Goal: Information Seeking & Learning: Learn about a topic

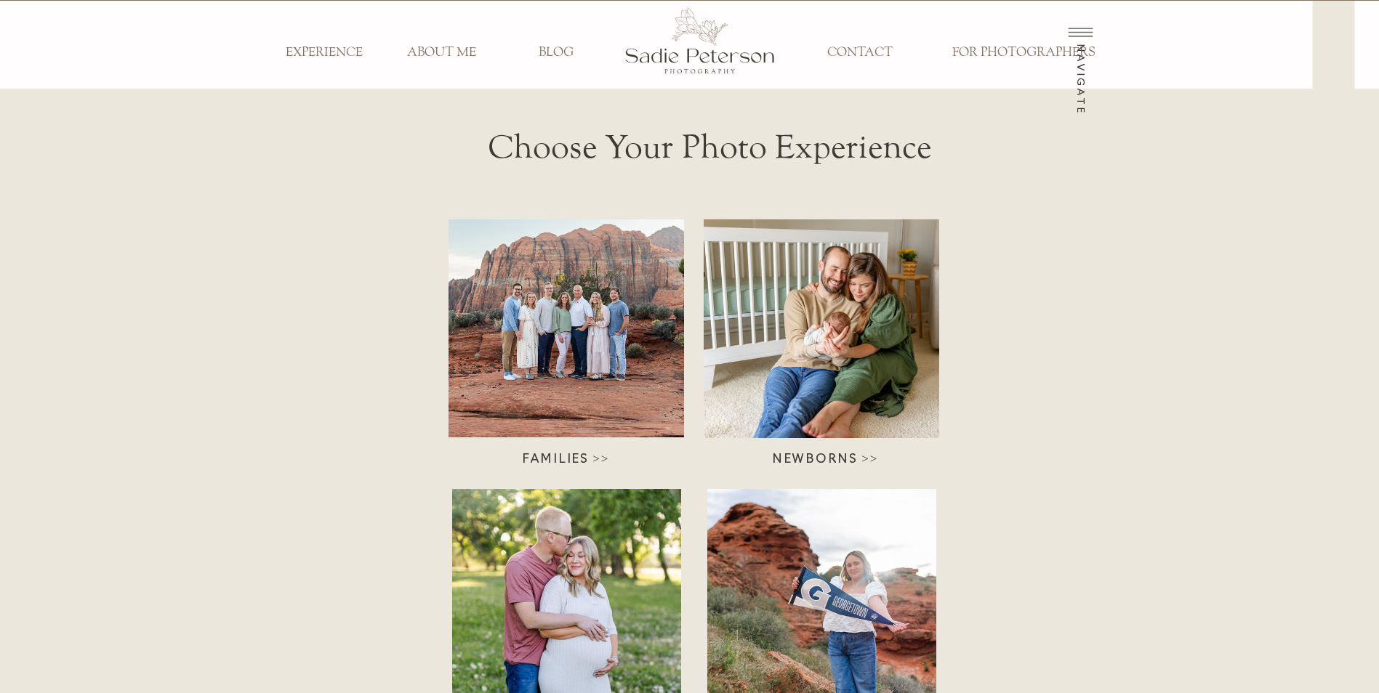
click at [589, 337] on div at bounding box center [565, 329] width 235 height 218
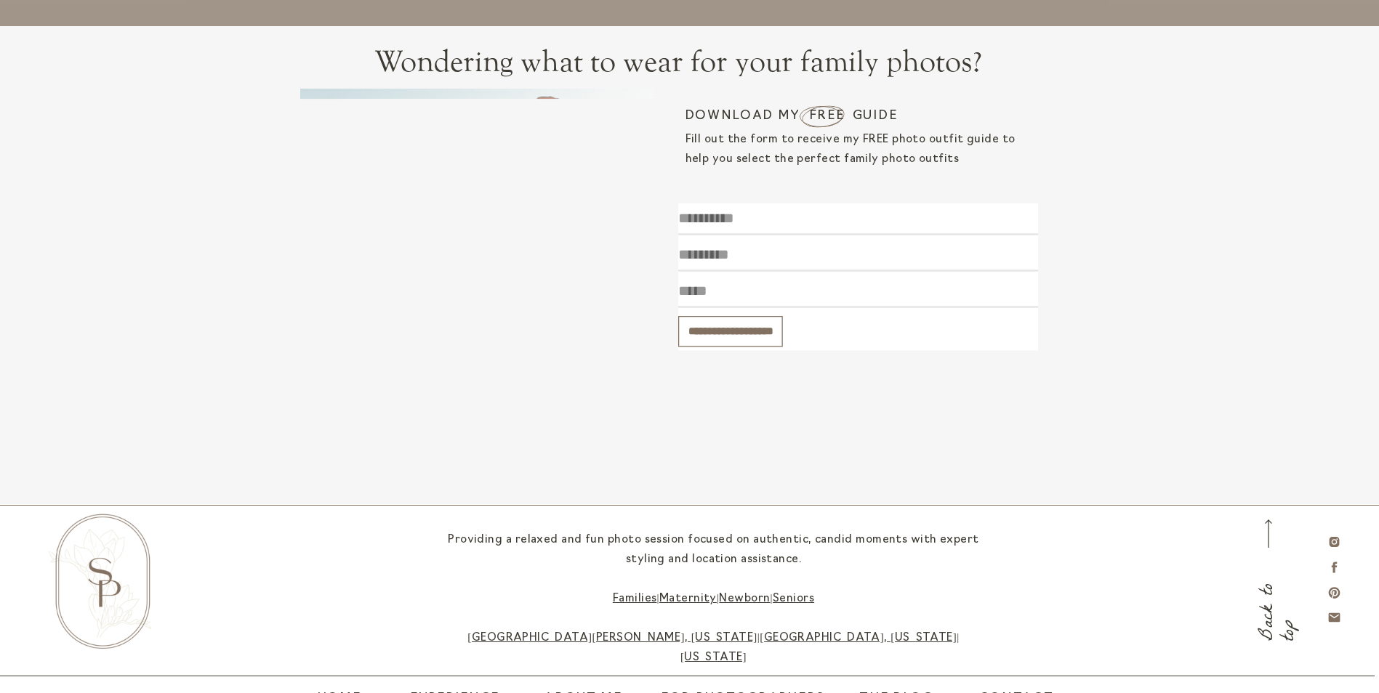
scroll to position [5076, 0]
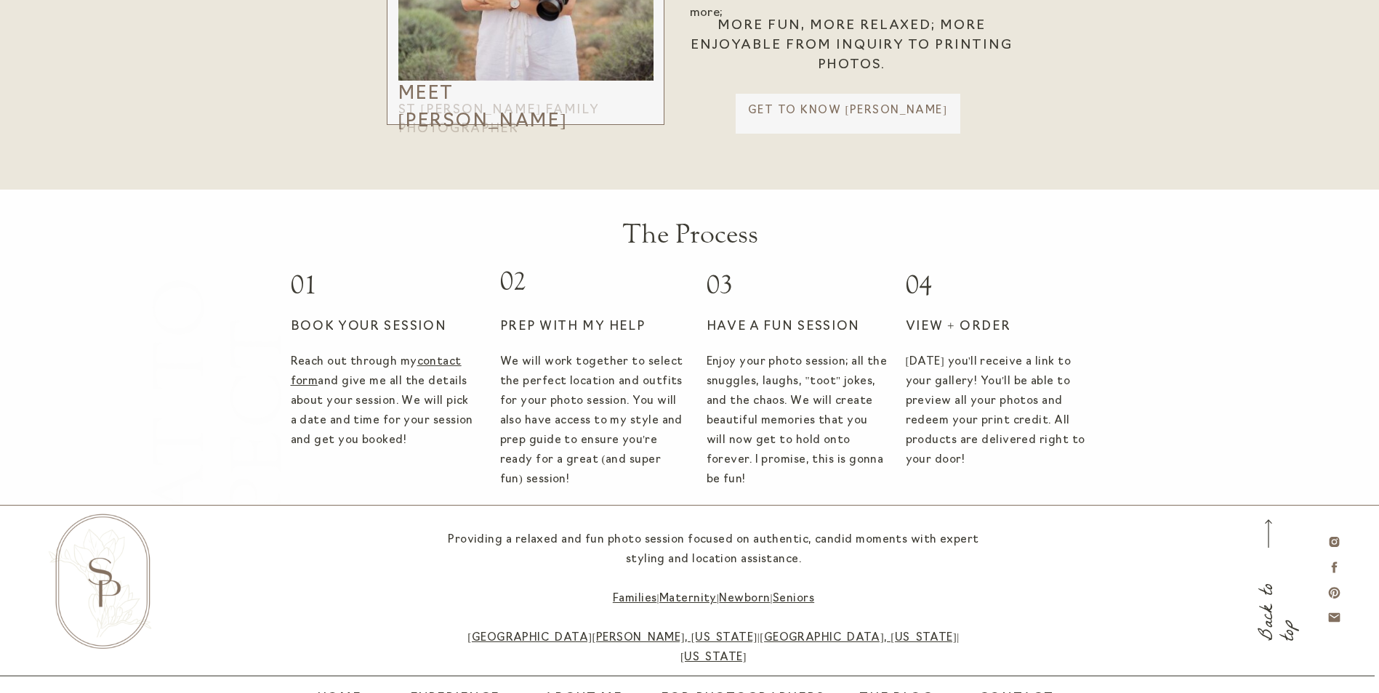
scroll to position [4059, 0]
